Goal: Task Accomplishment & Management: Manage account settings

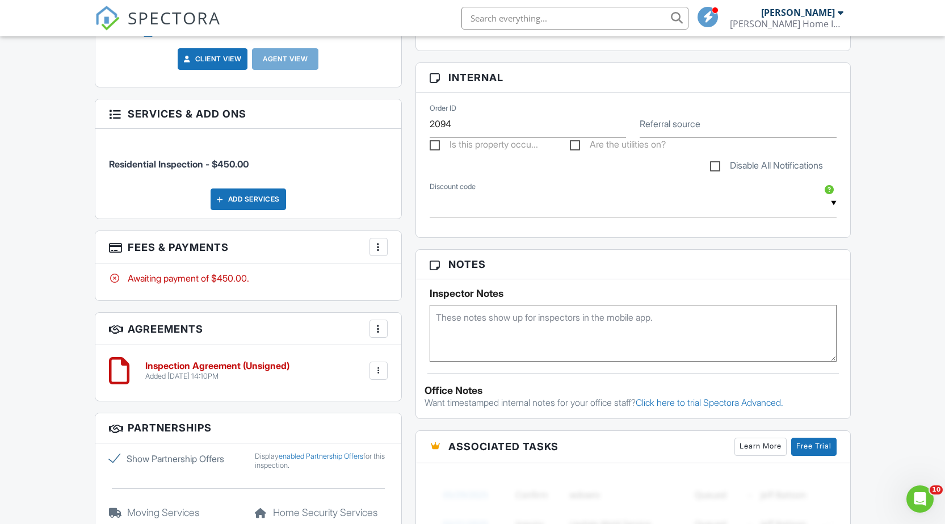
click at [117, 459] on label "Show Partnership Offers" at bounding box center [175, 459] width 133 height 14
checkbox input "false"
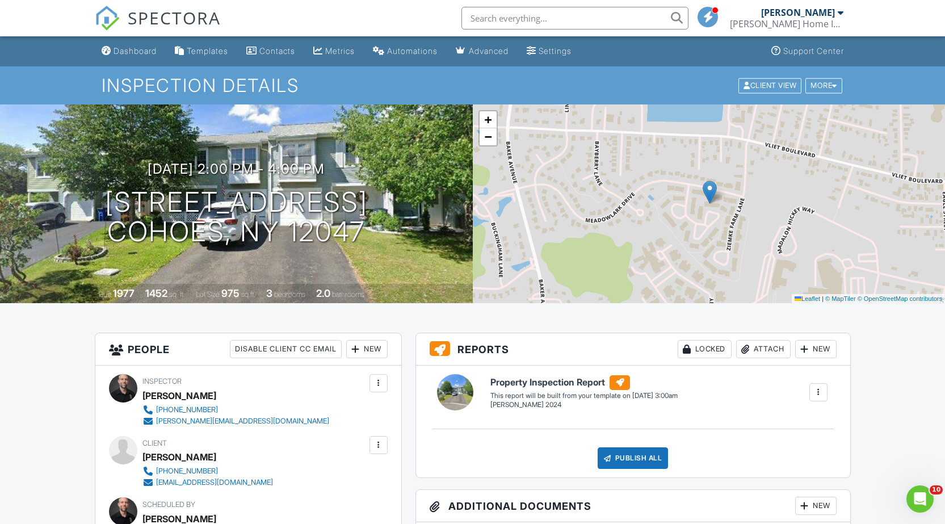
click at [158, 12] on span "SPECTORA" at bounding box center [174, 18] width 93 height 24
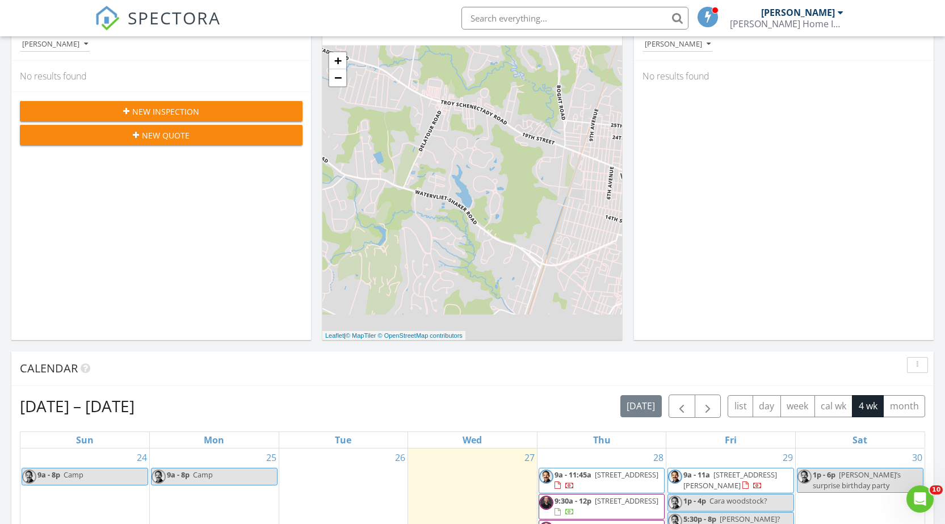
scroll to position [397, 0]
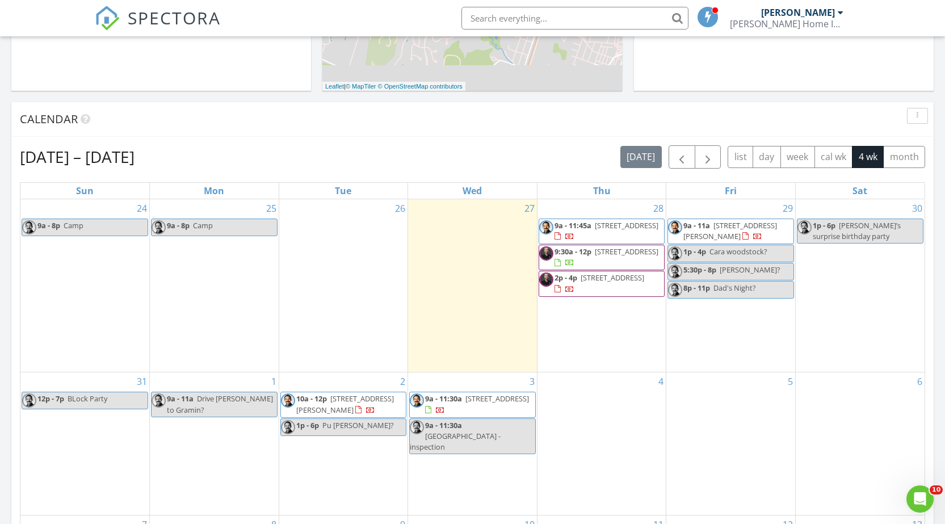
click at [491, 403] on span "524 Shaker Museum Rd, Old Chatham 12136" at bounding box center [497, 398] width 64 height 10
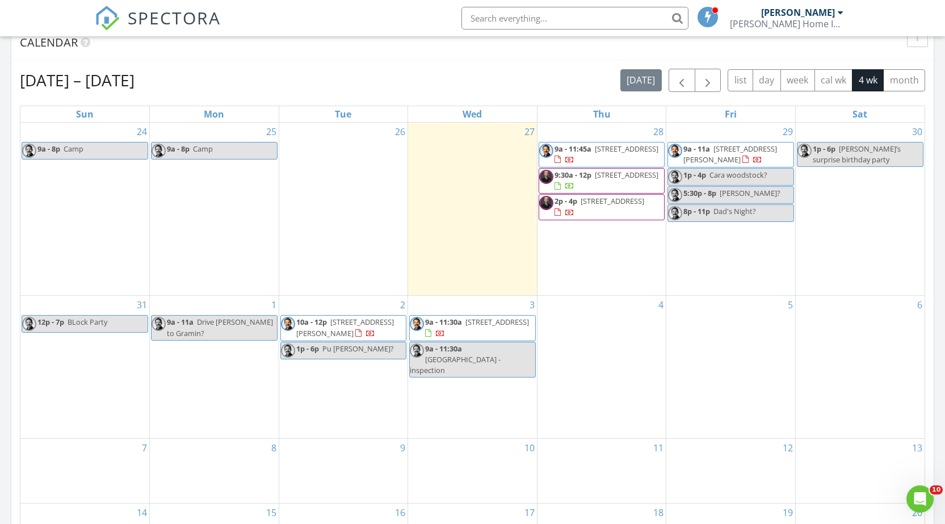
scroll to position [454, 0]
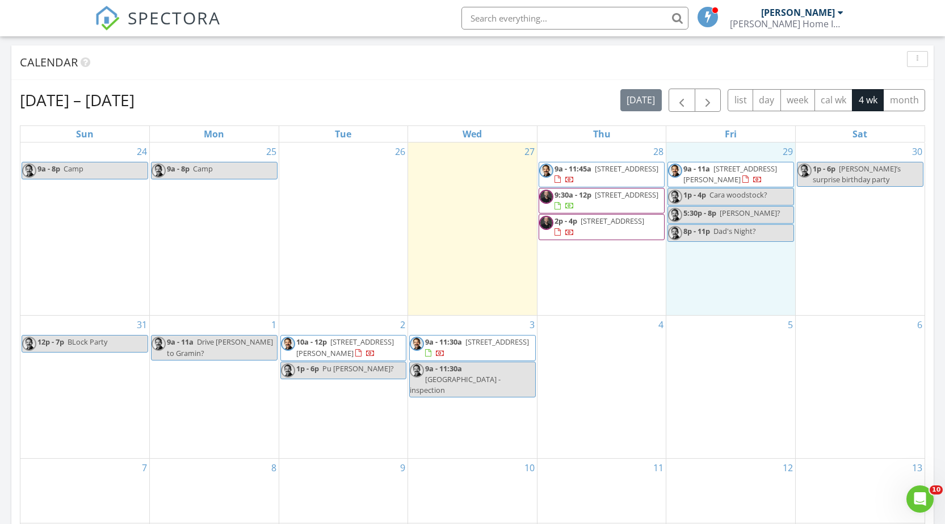
click at [720, 289] on div "29 9a - 11a 1095 Palmer Ave, Niskayuna 12309 1p - 4p Cara woodstock? 5:30p - 8p…" at bounding box center [730, 228] width 129 height 173
click at [603, 342] on div "4" at bounding box center [601, 387] width 129 height 142
